Goal: Task Accomplishment & Management: Manage account settings

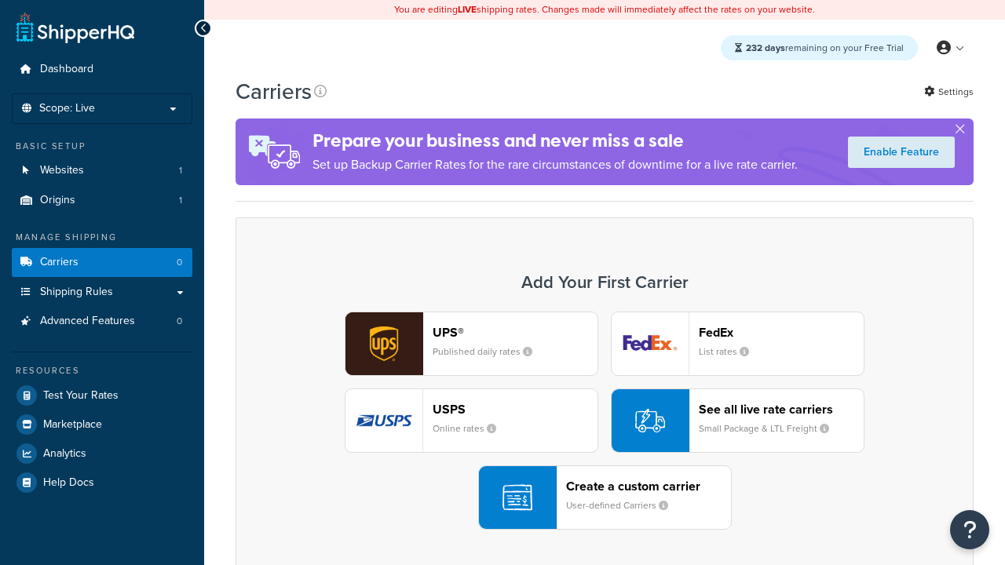
click at [781, 333] on header "FedEx" at bounding box center [781, 332] width 165 height 15
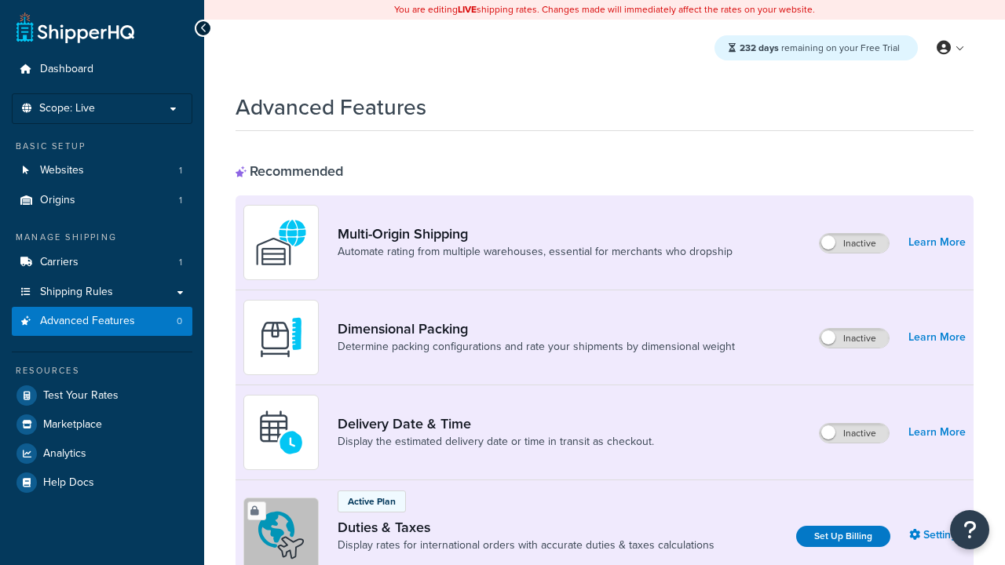
scroll to position [510, 0]
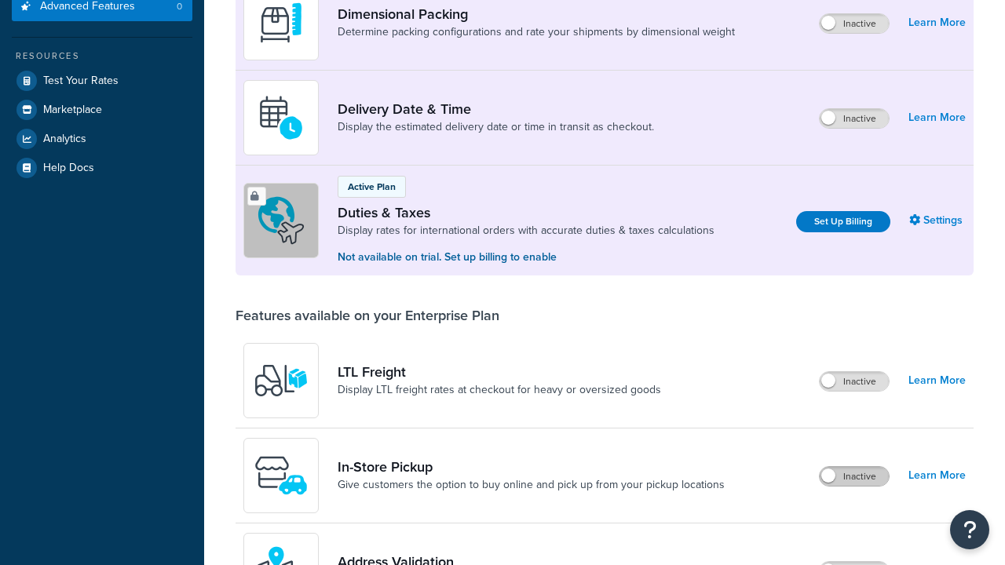
click at [855, 467] on label "Inactive" at bounding box center [854, 476] width 69 height 19
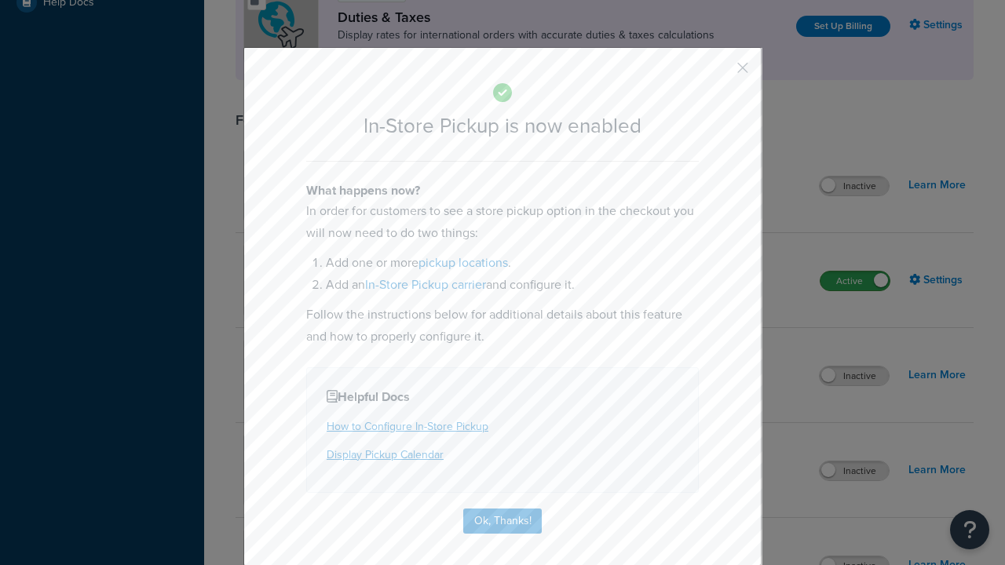
scroll to position [0, 0]
click at [719, 73] on button "button" at bounding box center [720, 73] width 4 height 4
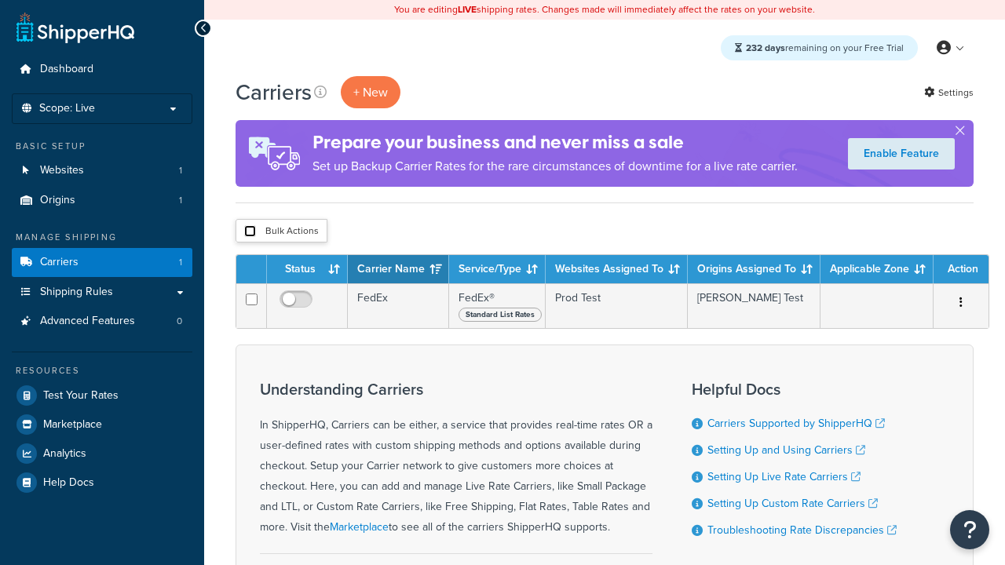
click at [250, 232] on input "checkbox" at bounding box center [250, 231] width 12 height 12
checkbox input "true"
click at [0, 0] on button "Delete" at bounding box center [0, 0] width 0 height 0
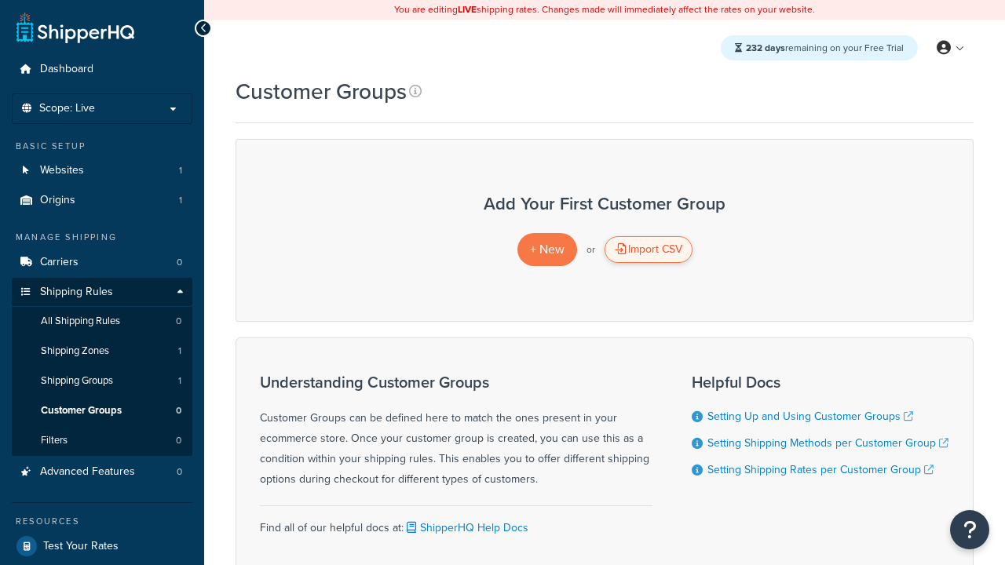
click at [648, 250] on div "Import CSV" at bounding box center [649, 249] width 88 height 27
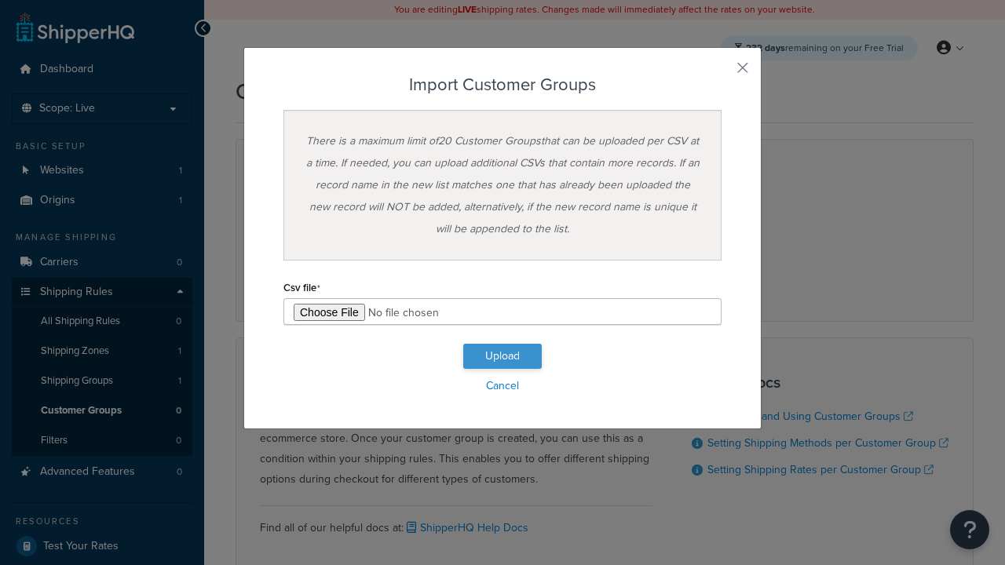
click at [502, 356] on button "Upload" at bounding box center [502, 356] width 79 height 25
